Goal: Navigation & Orientation: Find specific page/section

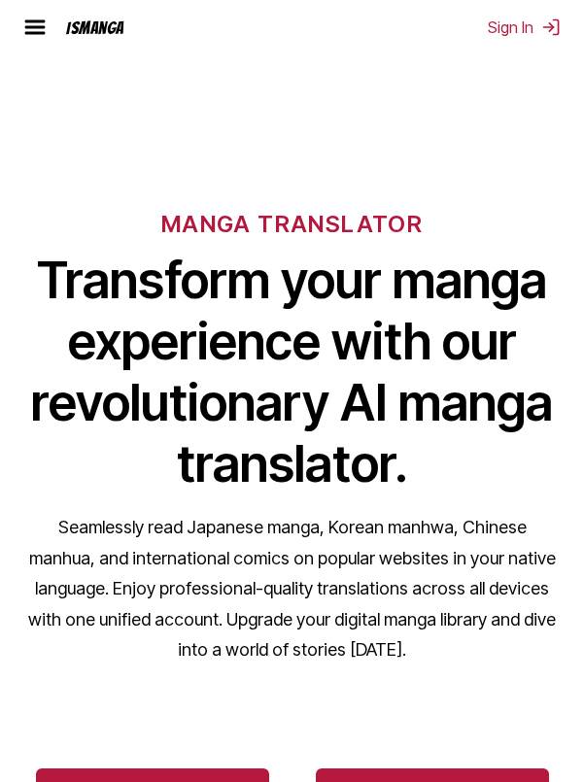
click at [59, 22] on div "IsManga" at bounding box center [91, 27] width 66 height 18
click at [40, 29] on img at bounding box center [34, 27] width 23 height 23
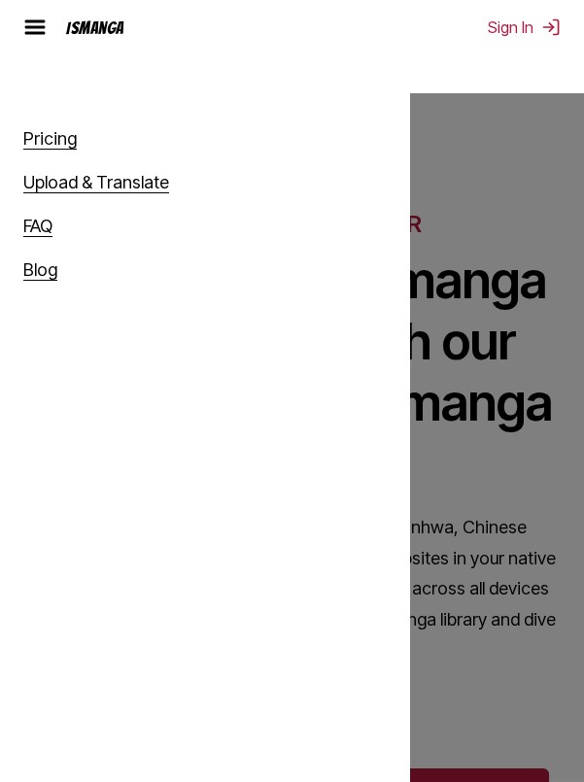
click at [494, 450] on div "Pricing Upload & Translate FAQ Blog" at bounding box center [292, 484] width 584 height 782
click at [501, 433] on div "Pricing Upload & Translate FAQ Blog" at bounding box center [292, 484] width 584 height 782
click at [445, 199] on div "Pricing Upload & Translate FAQ Blog" at bounding box center [292, 484] width 584 height 782
click at [42, 19] on img at bounding box center [34, 27] width 23 height 23
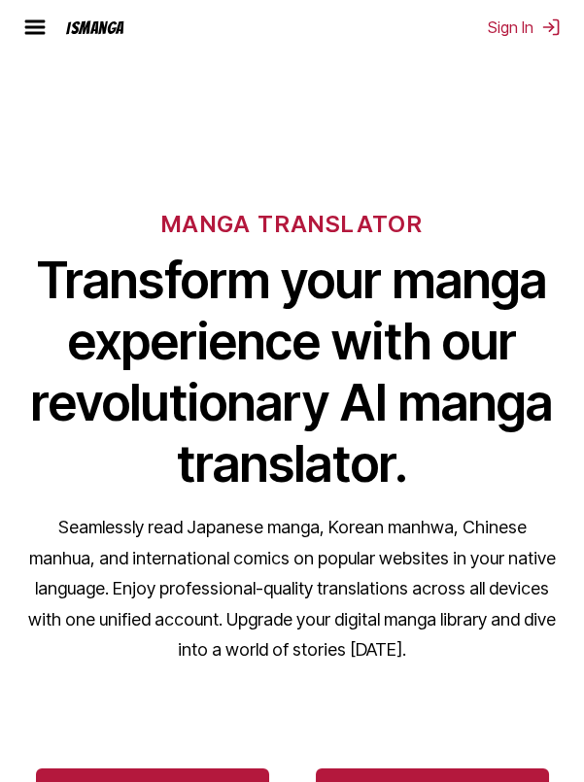
click at [336, 246] on div "MANGA TRANSLATOR Transform your manga experience with our revolutionary AI mang…" at bounding box center [292, 405] width 584 height 555
click at [352, 233] on h6 "MANGA TRANSLATOR" at bounding box center [291, 224] width 261 height 28
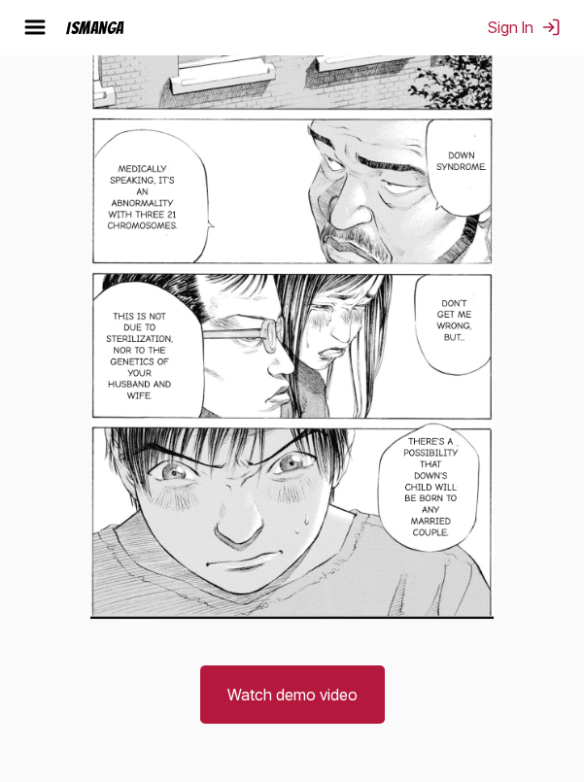
scroll to position [2238, 0]
